Goal: Complete application form

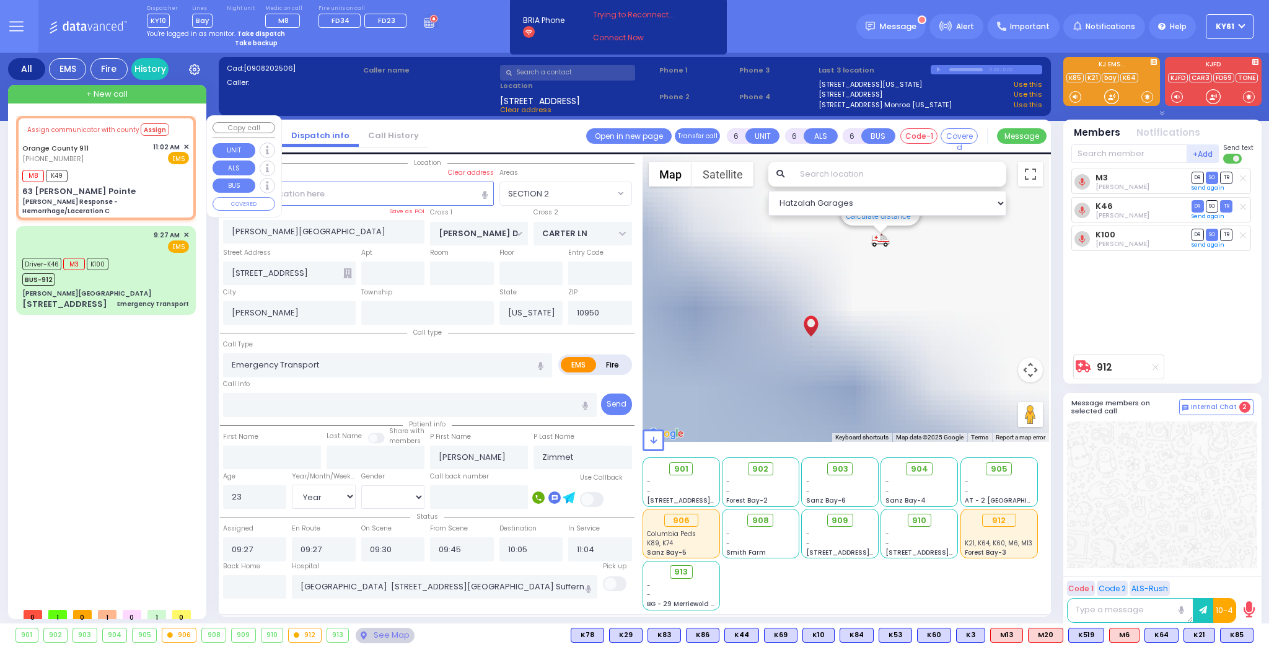
select select "SECTION 2"
select select "Year"
select select "[DEMOGRAPHIC_DATA]"
